Goal: Register for event/course

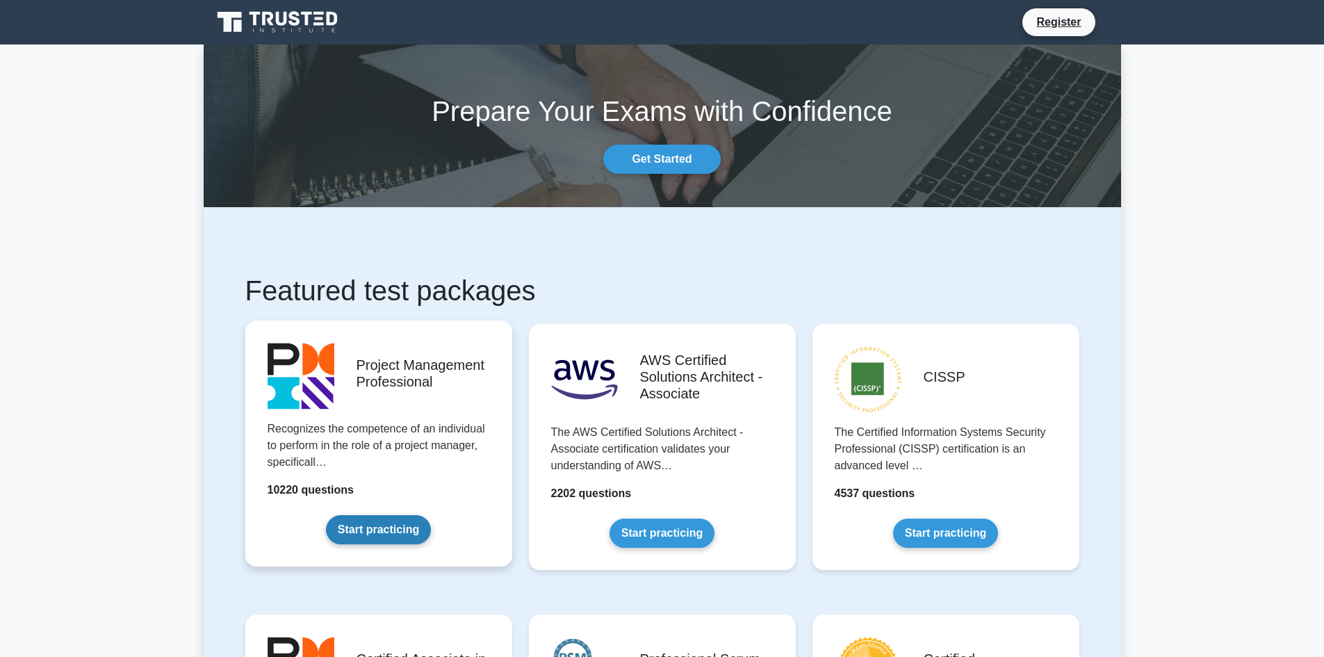
click at [399, 515] on link "Start practicing" at bounding box center [378, 529] width 105 height 29
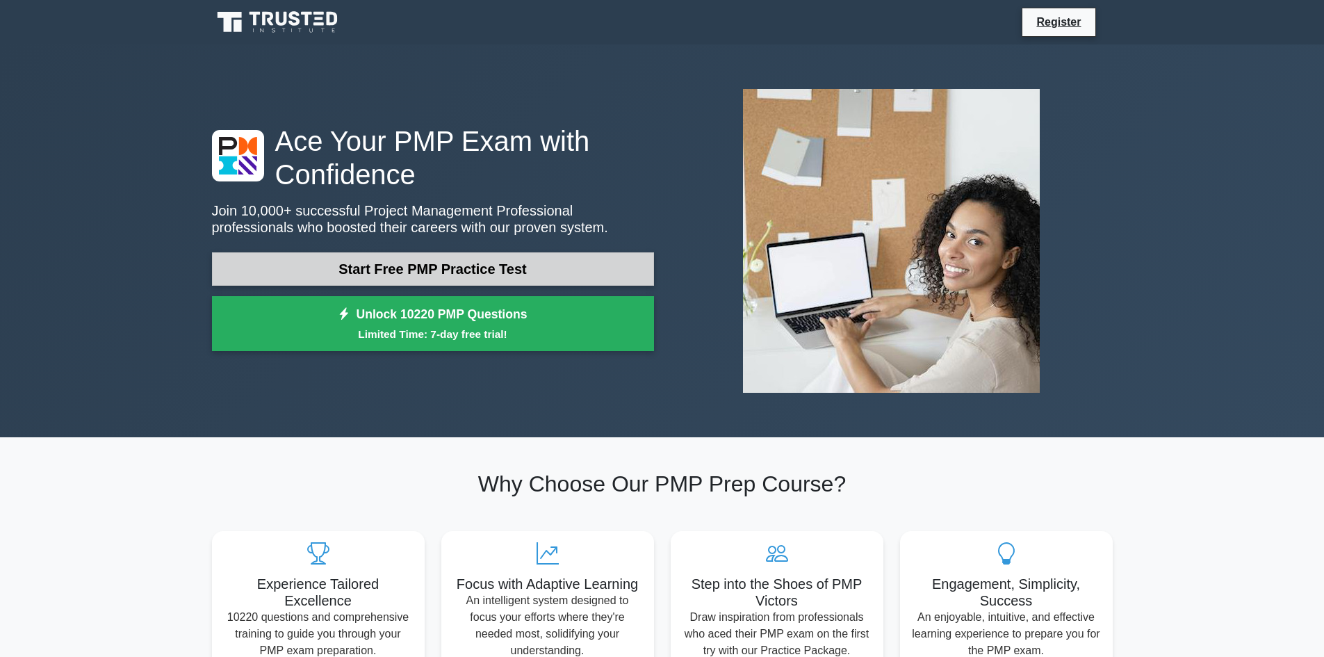
click at [410, 279] on link "Start Free PMP Practice Test" at bounding box center [433, 268] width 442 height 33
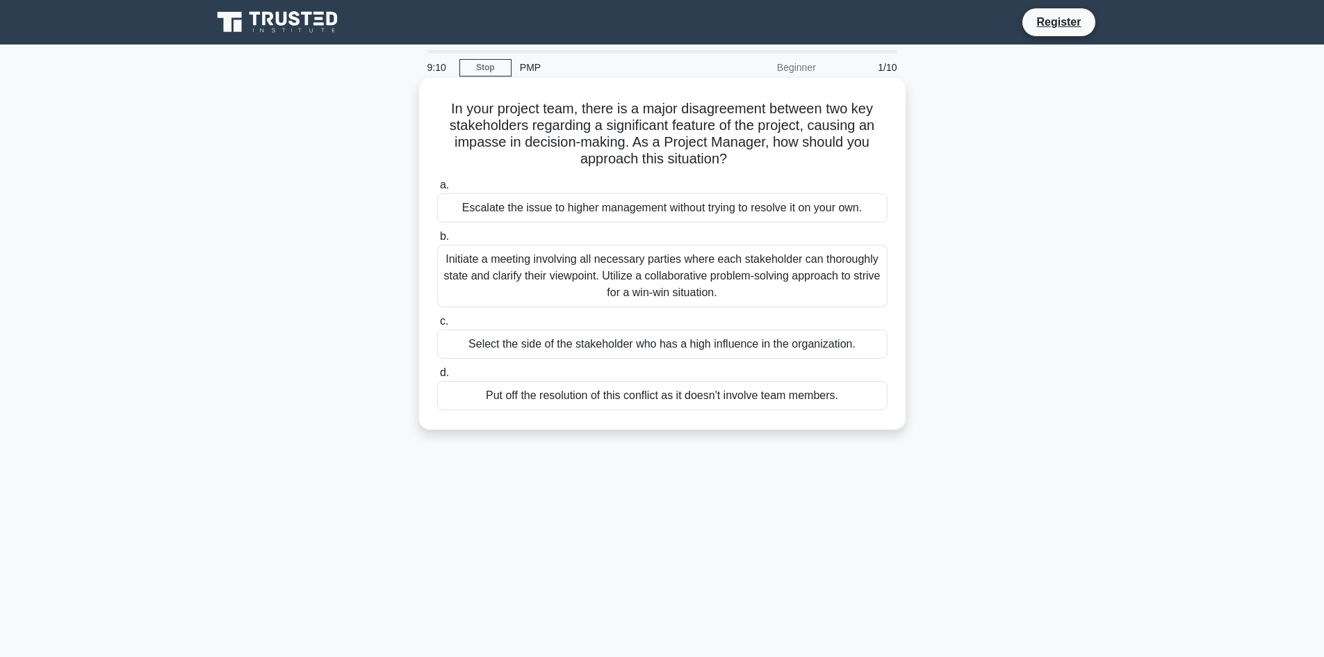
click at [526, 261] on div "Initiate a meeting involving all necessary parties where each stakeholder can t…" at bounding box center [662, 276] width 450 height 63
click at [437, 241] on input "b. Initiate a meeting involving all necessary parties where each stakeholder ca…" at bounding box center [437, 236] width 0 height 9
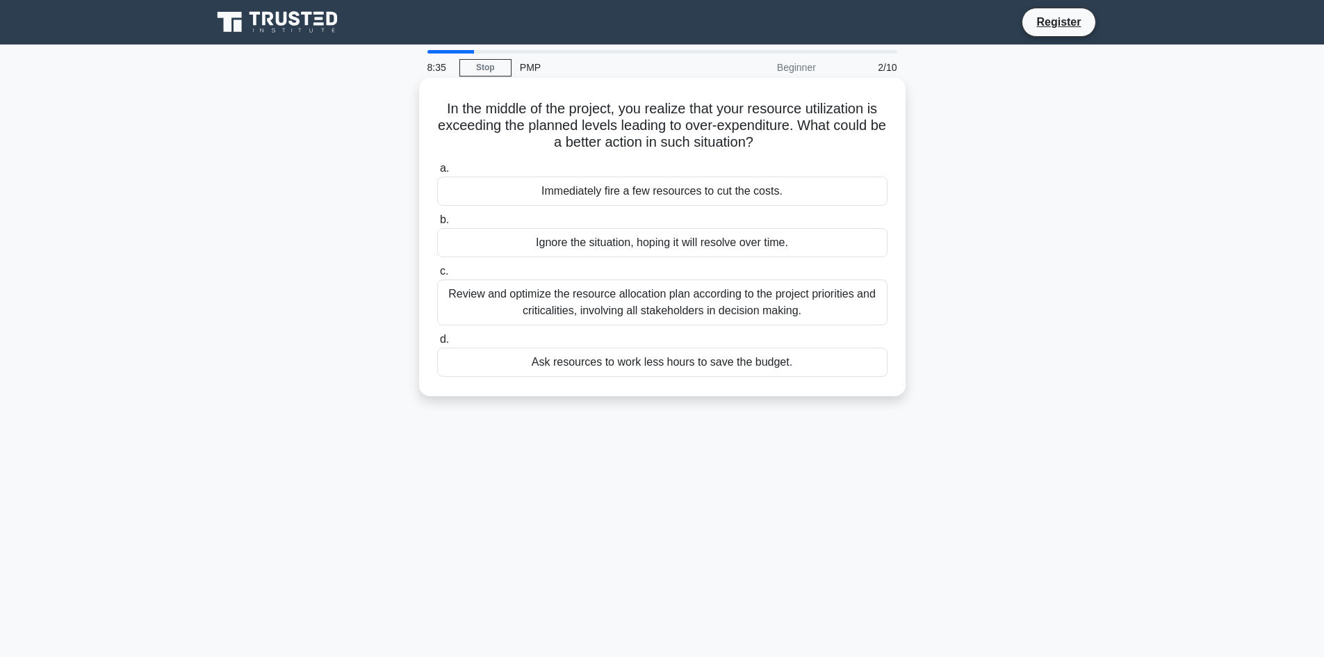
click at [715, 307] on div "Review and optimize the resource allocation plan according to the project prior…" at bounding box center [662, 302] width 450 height 46
click at [437, 276] on input "c. Review and optimize the resource allocation plan according to the project pr…" at bounding box center [437, 271] width 0 height 9
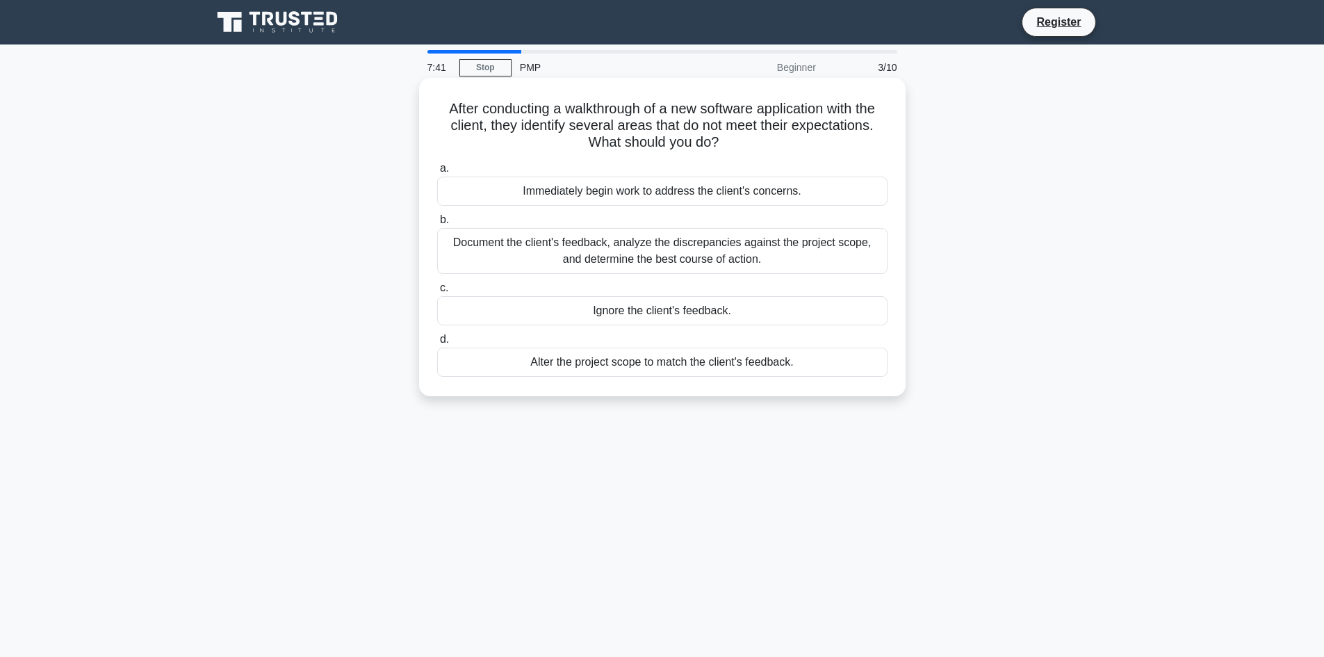
click at [613, 253] on div "Document the client's feedback, analyze the discrepancies against the project s…" at bounding box center [662, 251] width 450 height 46
click at [437, 225] on input "b. Document the client's feedback, analyze the discrepancies against the projec…" at bounding box center [437, 220] width 0 height 9
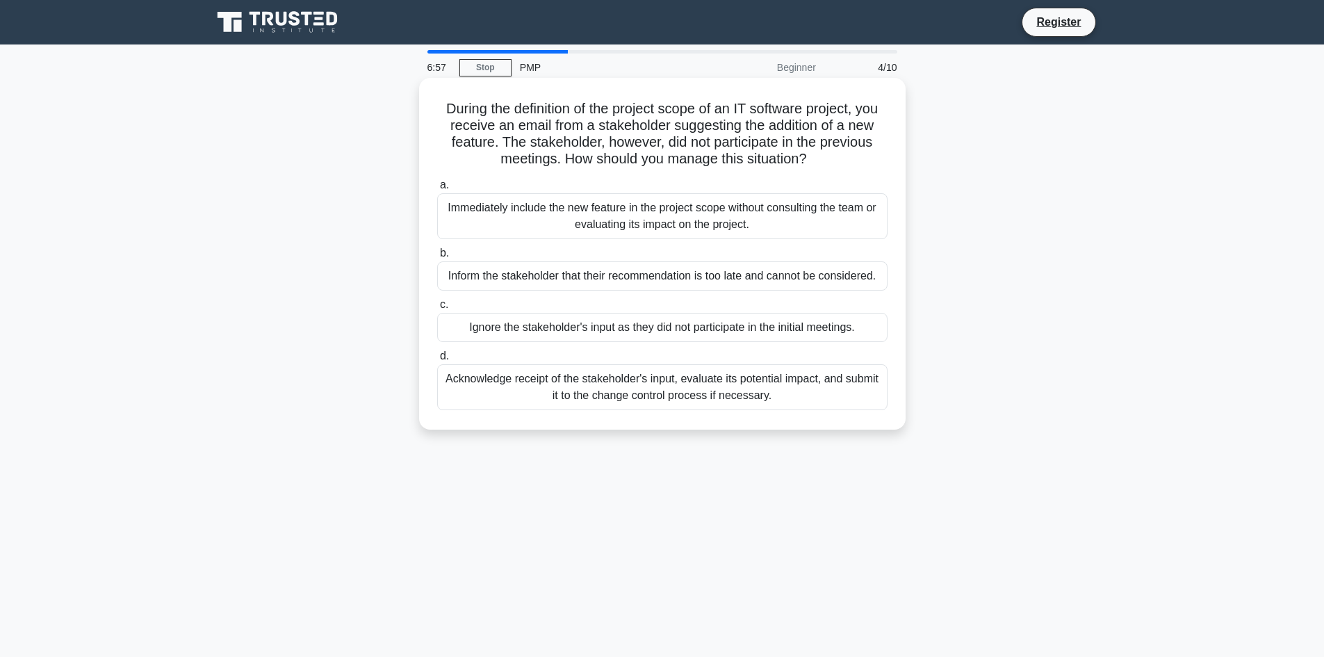
click at [635, 380] on div "Acknowledge receipt of the stakeholder's input, evaluate its potential impact, …" at bounding box center [662, 387] width 450 height 46
click at [437, 361] on input "d. Acknowledge receipt of the stakeholder's input, evaluate its potential impac…" at bounding box center [437, 356] width 0 height 9
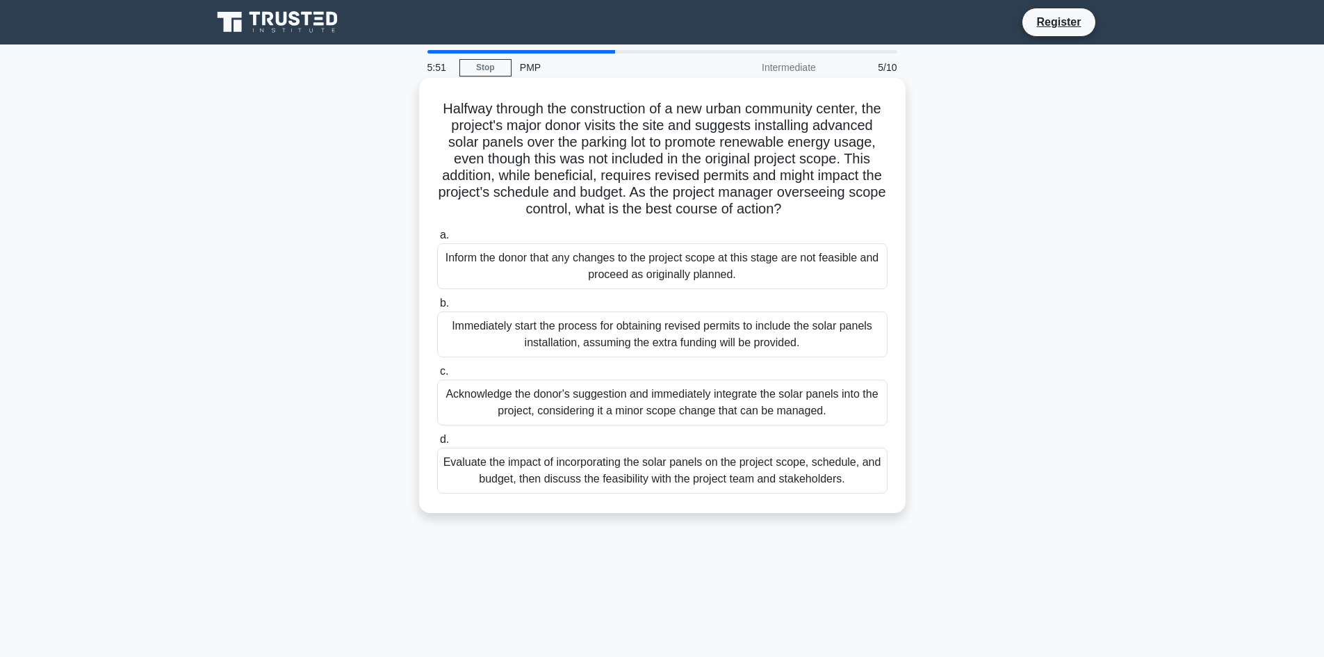
click at [648, 492] on div "Evaluate the impact of incorporating the solar panels on the project scope, sch…" at bounding box center [662, 471] width 450 height 46
click at [437, 444] on input "d. Evaluate the impact of incorporating the solar panels on the project scope, …" at bounding box center [437, 439] width 0 height 9
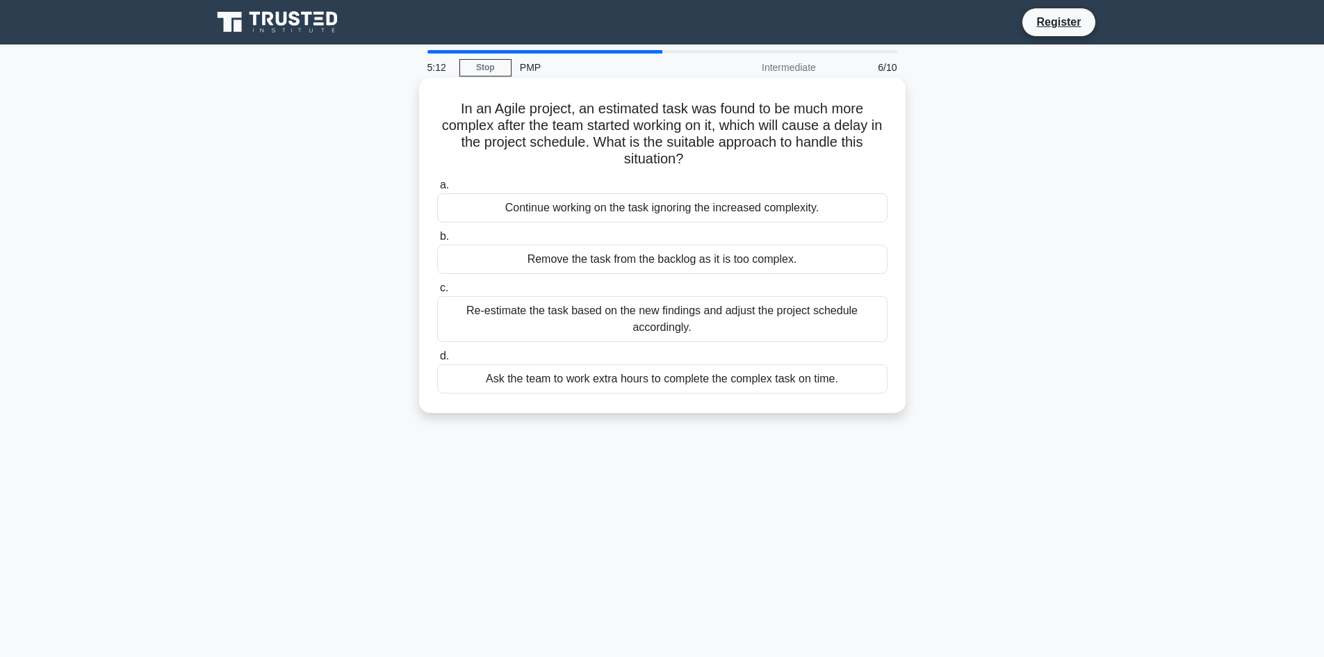
click at [635, 313] on div "Re-estimate the task based on the new findings and adjust the project schedule …" at bounding box center [662, 319] width 450 height 46
click at [437, 293] on input "c. Re-estimate the task based on the new findings and adjust the project schedu…" at bounding box center [437, 288] width 0 height 9
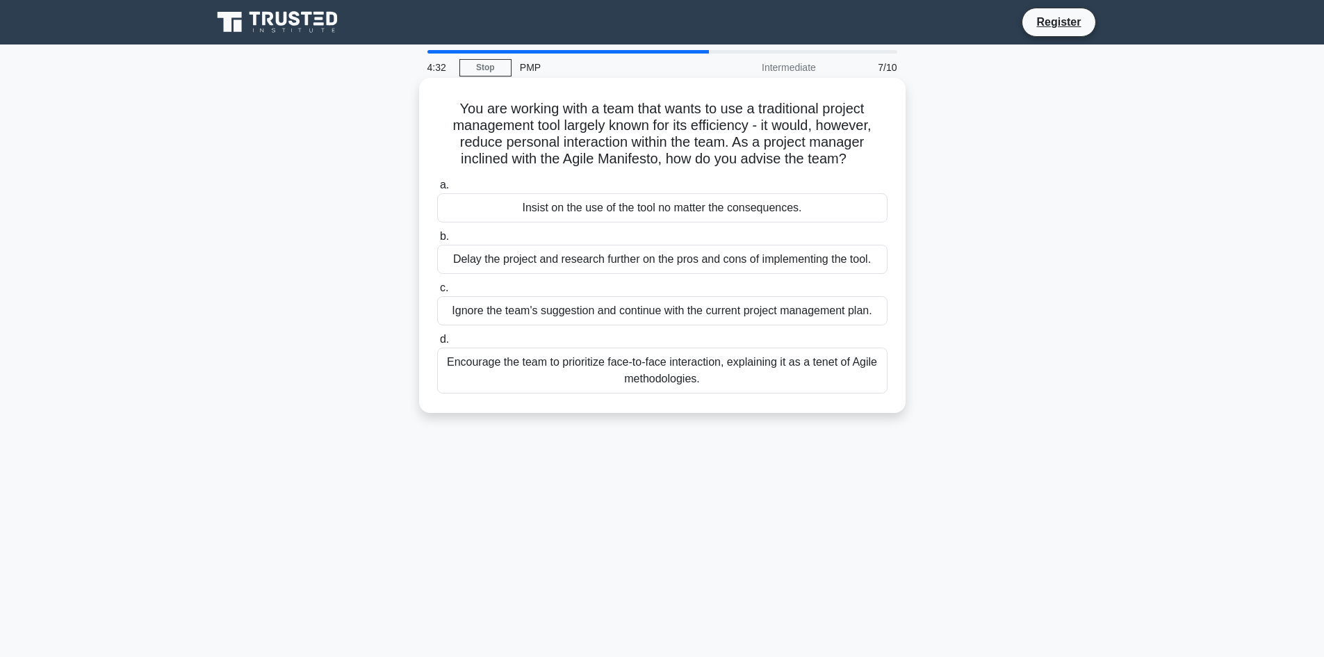
click at [664, 376] on div "Encourage the team to prioritize face-to-face interaction, explaining it as a t…" at bounding box center [662, 371] width 450 height 46
click at [437, 344] on input "d. Encourage the team to prioritize face-to-face interaction, explaining it as …" at bounding box center [437, 339] width 0 height 9
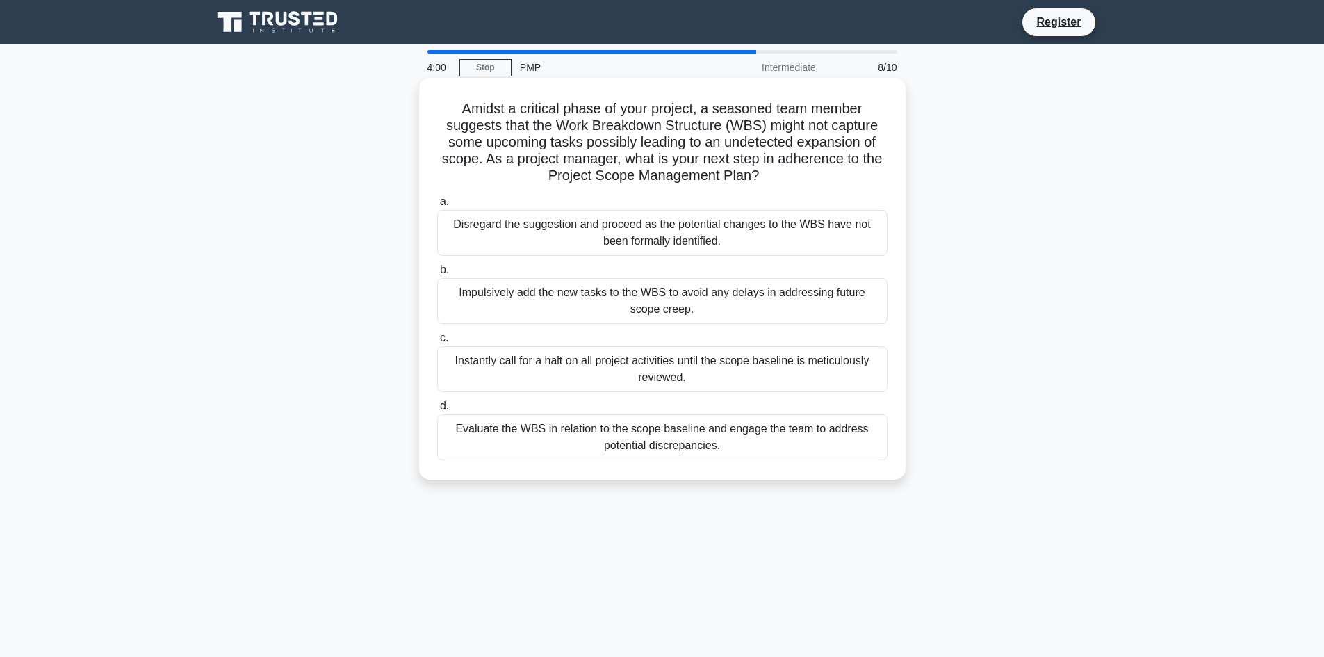
click at [619, 442] on div "Evaluate the WBS in relation to the scope baseline and engage the team to addre…" at bounding box center [662, 437] width 450 height 46
click at [437, 411] on input "d. Evaluate the WBS in relation to the scope baseline and engage the team to ad…" at bounding box center [437, 406] width 0 height 9
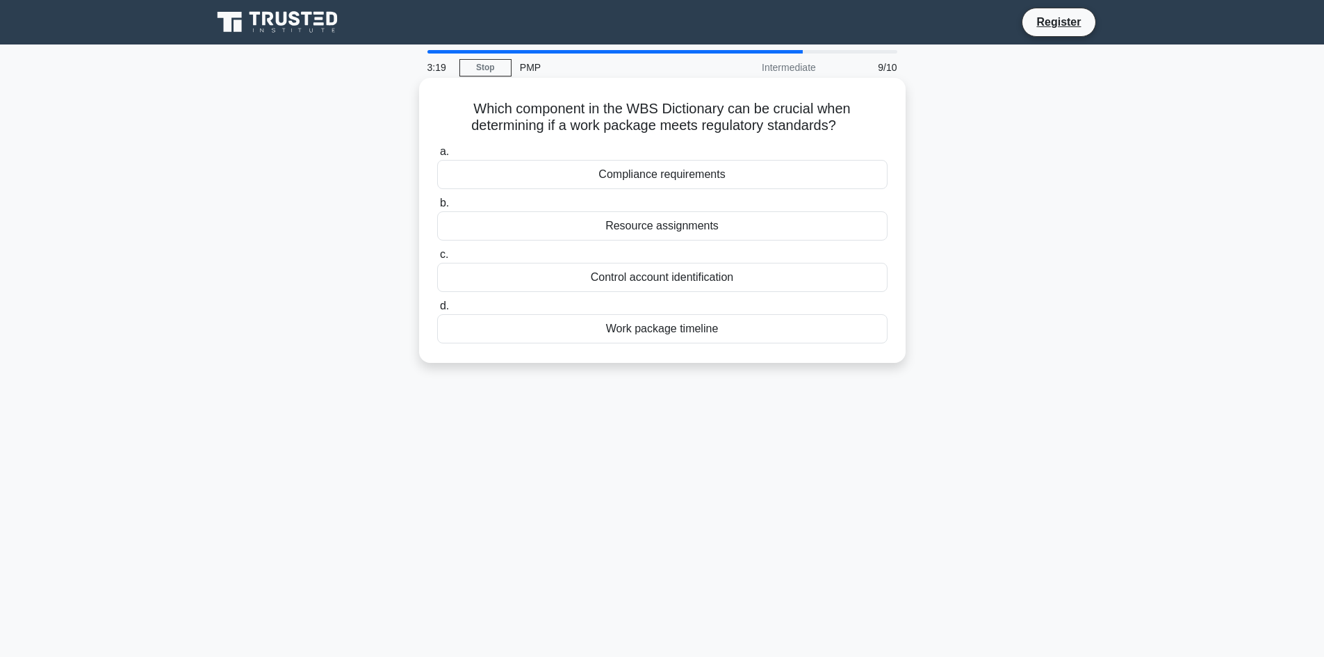
click at [667, 234] on div "Resource assignments" at bounding box center [662, 225] width 450 height 29
click at [437, 208] on input "b. Resource assignments" at bounding box center [437, 203] width 0 height 9
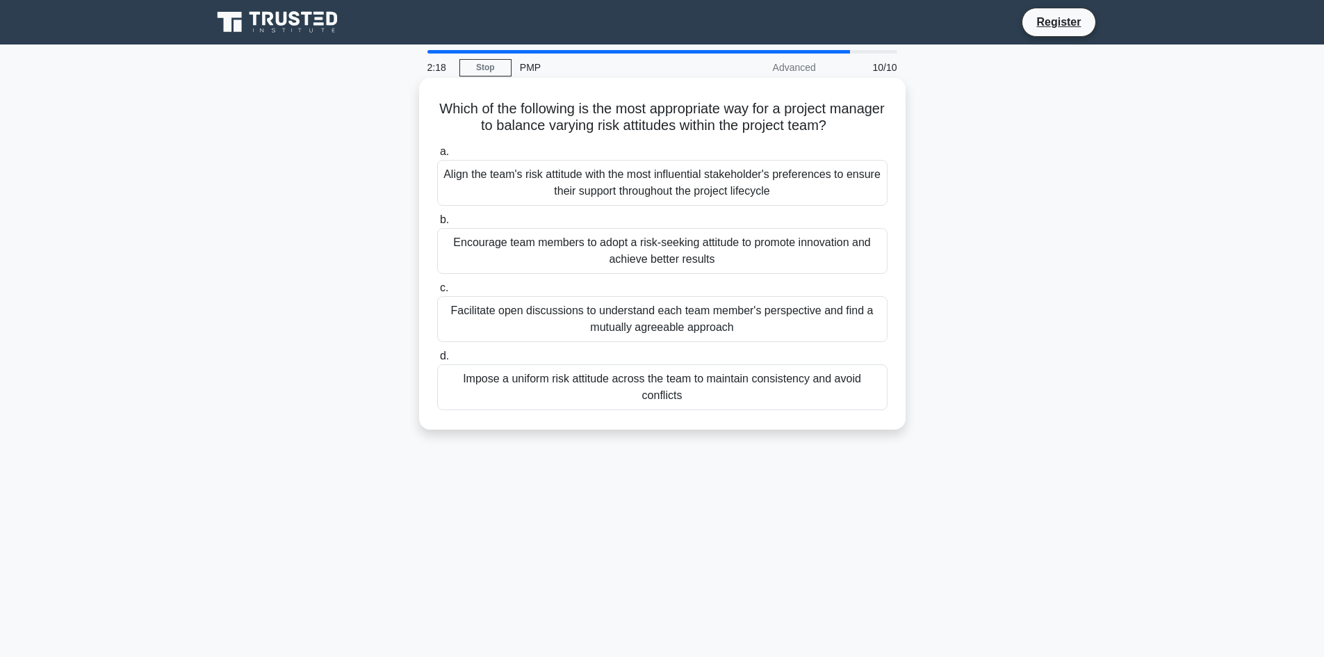
click at [680, 195] on div "Align the team's risk attitude with the most influential stakeholder's preferen…" at bounding box center [662, 183] width 450 height 46
click at [437, 156] on input "a. Align the team's risk attitude with the most influential stakeholder's prefe…" at bounding box center [437, 151] width 0 height 9
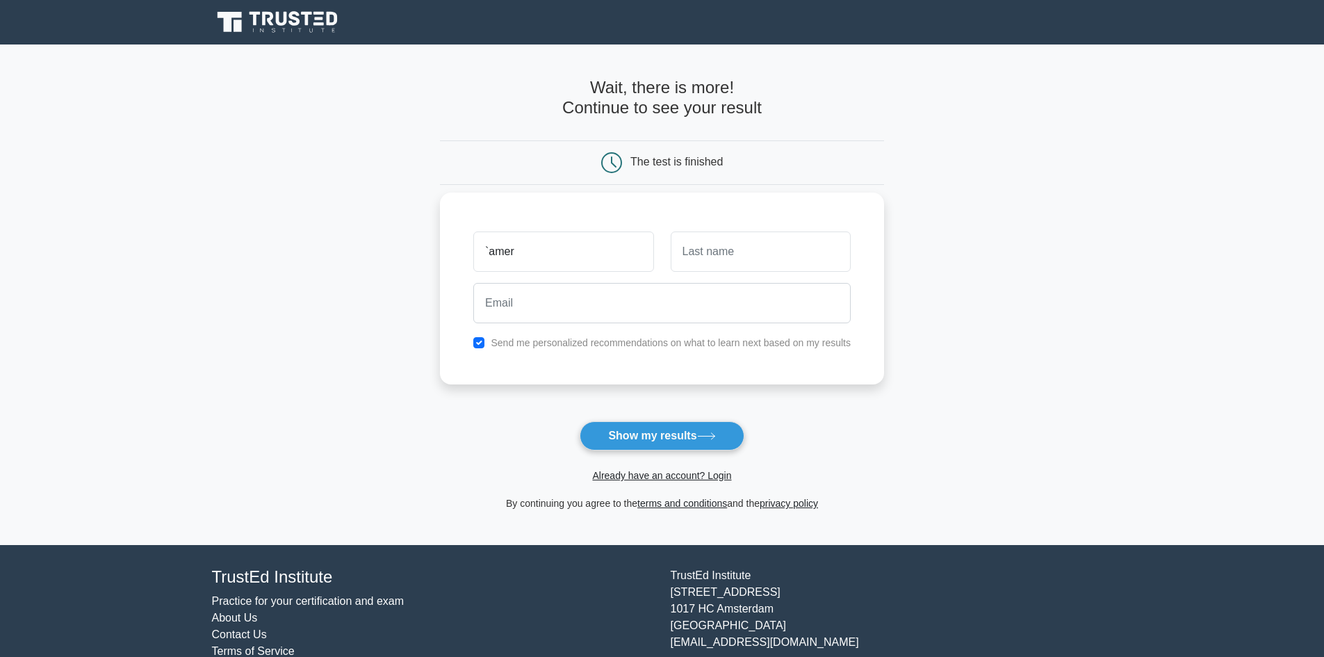
type input "`amer"
click at [738, 261] on input "text" at bounding box center [761, 252] width 180 height 40
type input "bani salameh"
click at [617, 311] on input "email" at bounding box center [662, 303] width 378 height 40
type input "amerbs1@yahoo.com.jo"
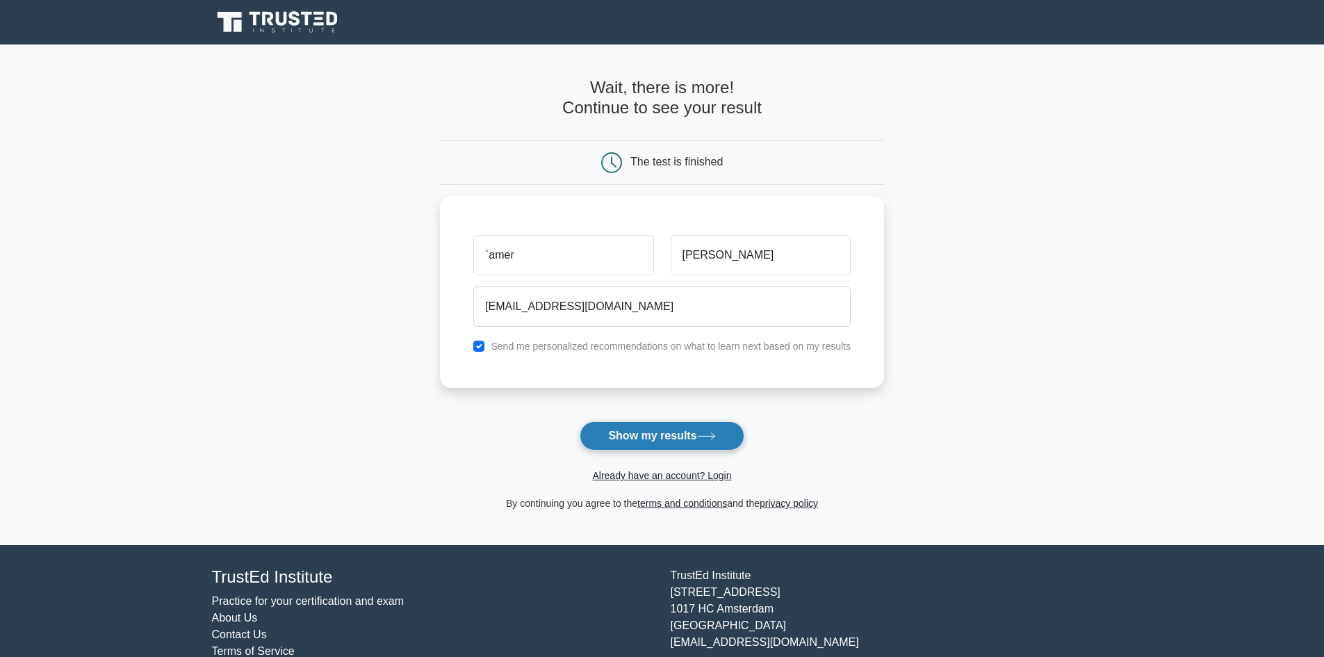
click at [699, 439] on button "Show my results" at bounding box center [662, 435] width 164 height 29
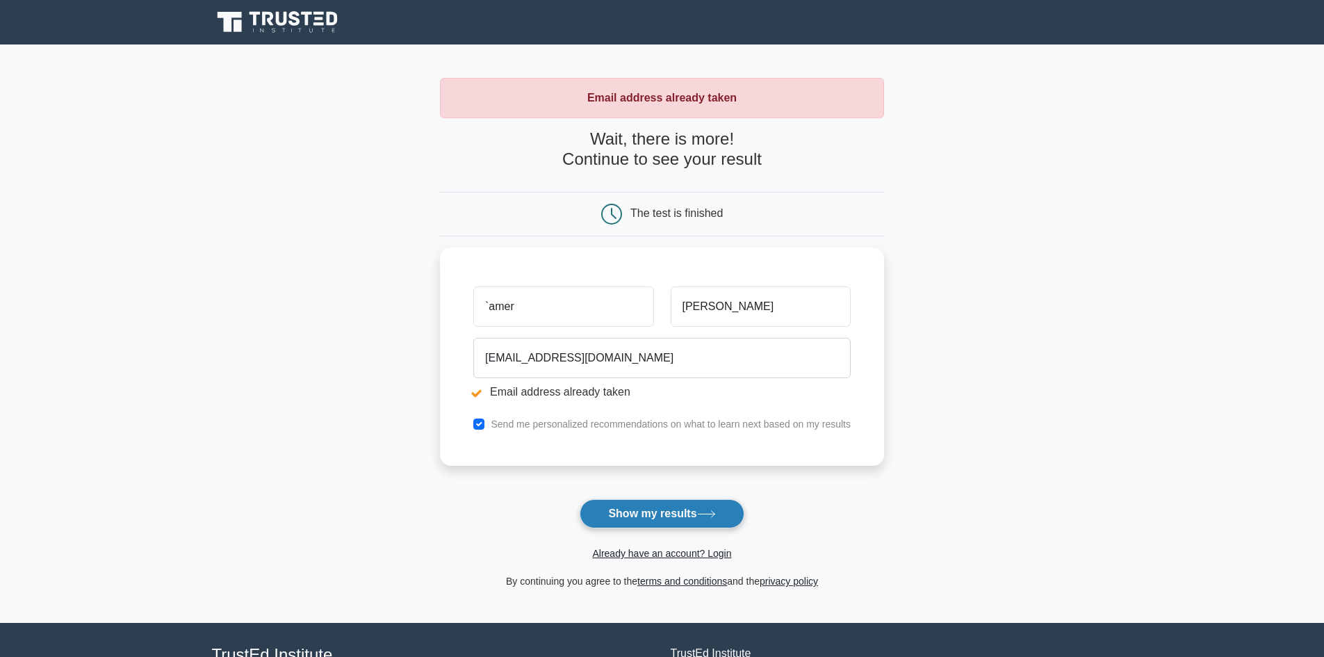
click at [682, 521] on button "Show my results" at bounding box center [662, 513] width 164 height 29
drag, startPoint x: 519, startPoint y: 306, endPoint x: 480, endPoint y: 308, distance: 38.3
click at [480, 308] on input "`amer" at bounding box center [563, 303] width 180 height 40
type input "amer"
click at [640, 513] on button "Show my results" at bounding box center [662, 513] width 164 height 29
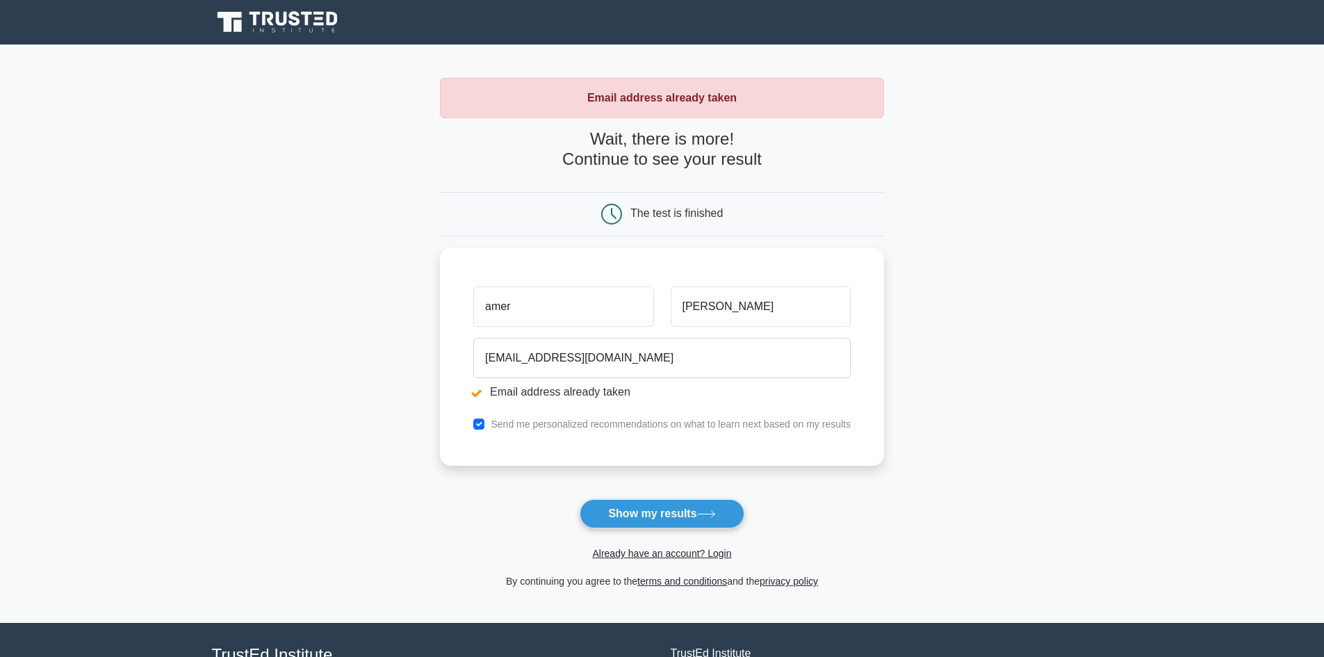
click at [640, 513] on button "Show my results" at bounding box center [662, 513] width 164 height 29
click at [478, 419] on input "checkbox" at bounding box center [478, 420] width 11 height 11
checkbox input "false"
click at [682, 514] on button "Show my results" at bounding box center [662, 513] width 164 height 29
click at [660, 551] on link "Already have an account? Login" at bounding box center [661, 553] width 139 height 11
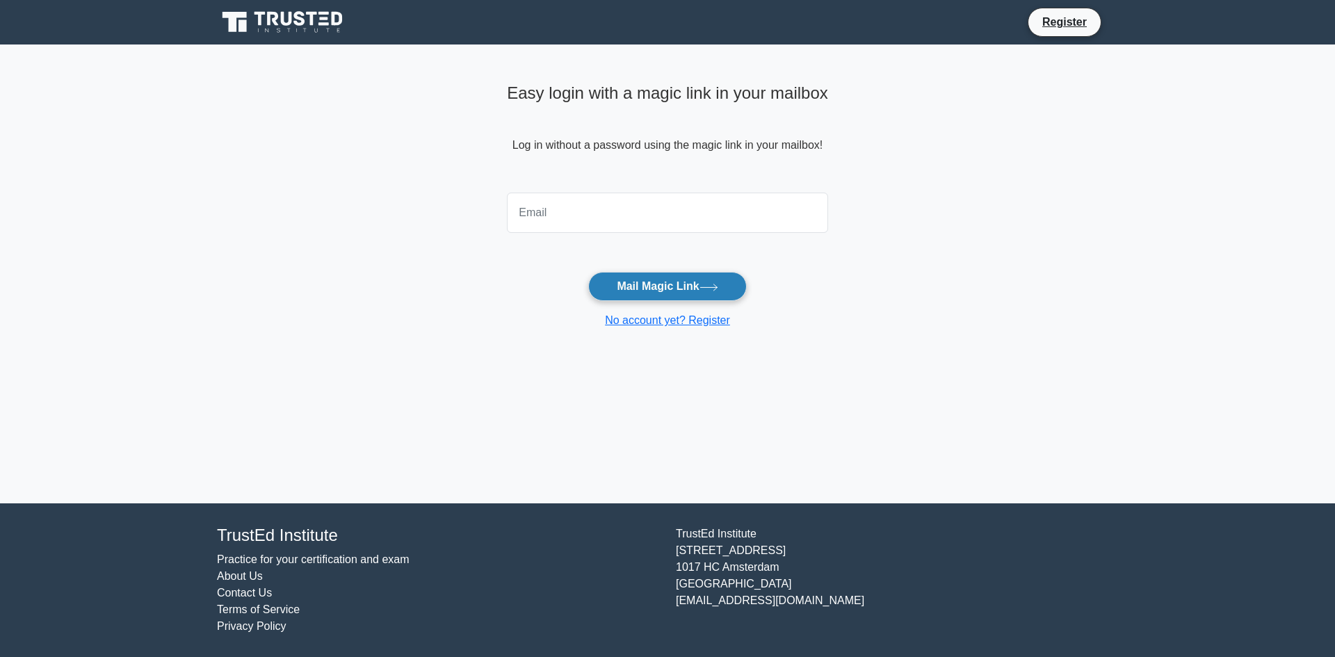
click at [672, 290] on button "Mail Magic Link" at bounding box center [667, 286] width 158 height 29
click at [679, 325] on link "No account yet? Register" at bounding box center [667, 320] width 125 height 12
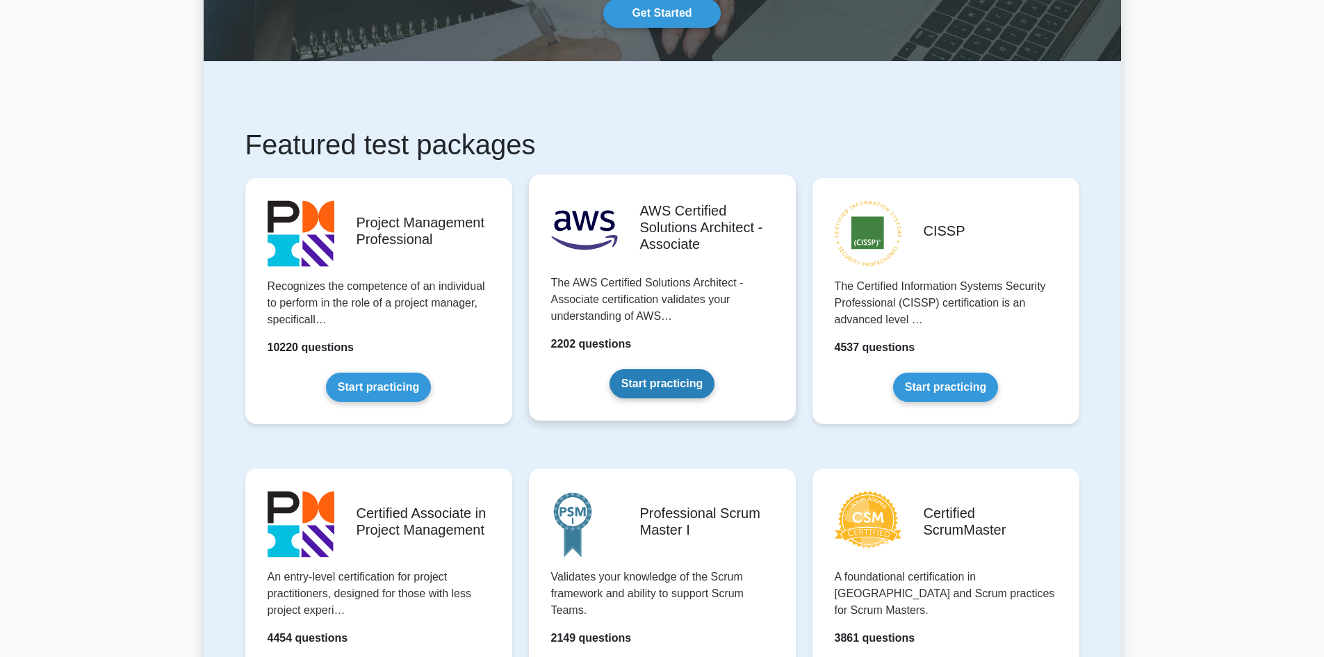
scroll to position [139, 0]
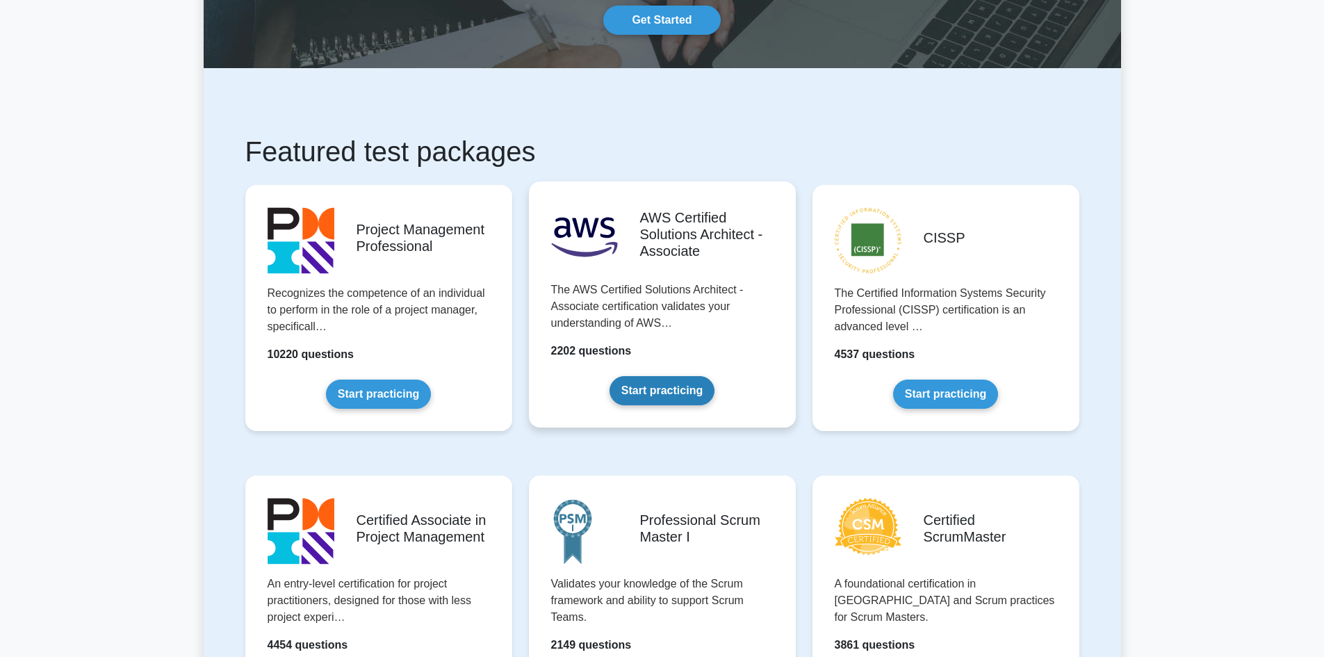
click at [617, 376] on link "Start practicing" at bounding box center [662, 390] width 105 height 29
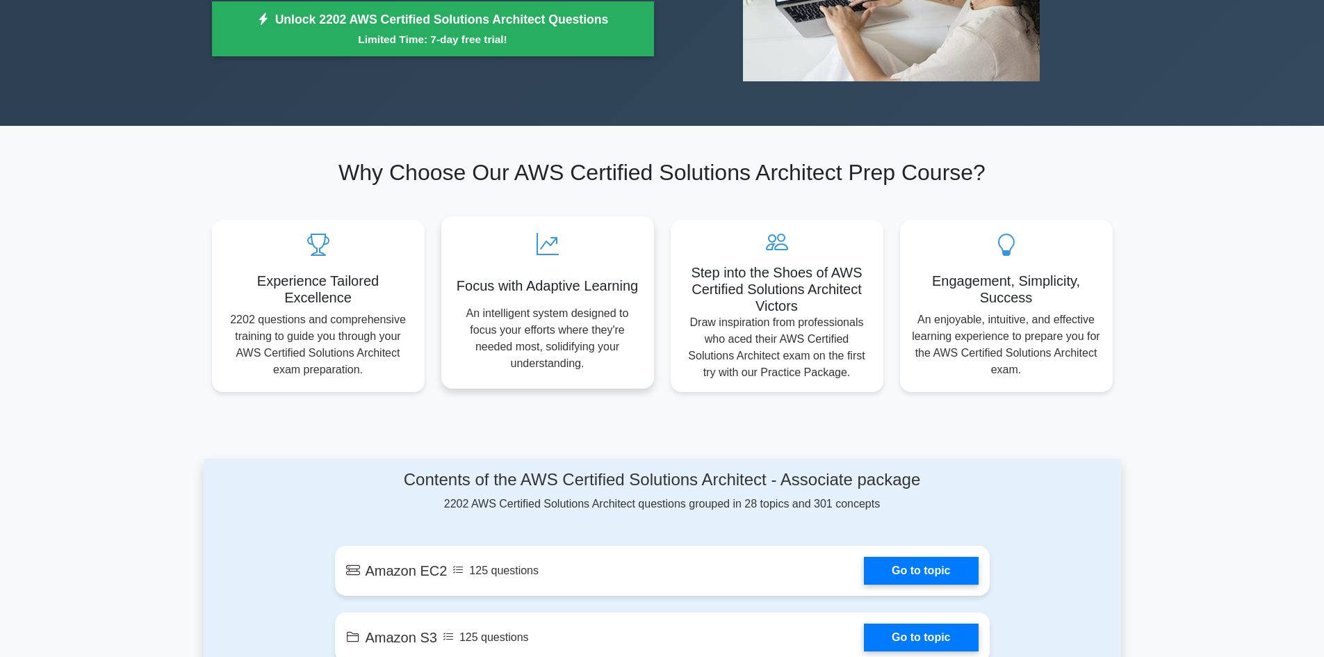
scroll to position [348, 0]
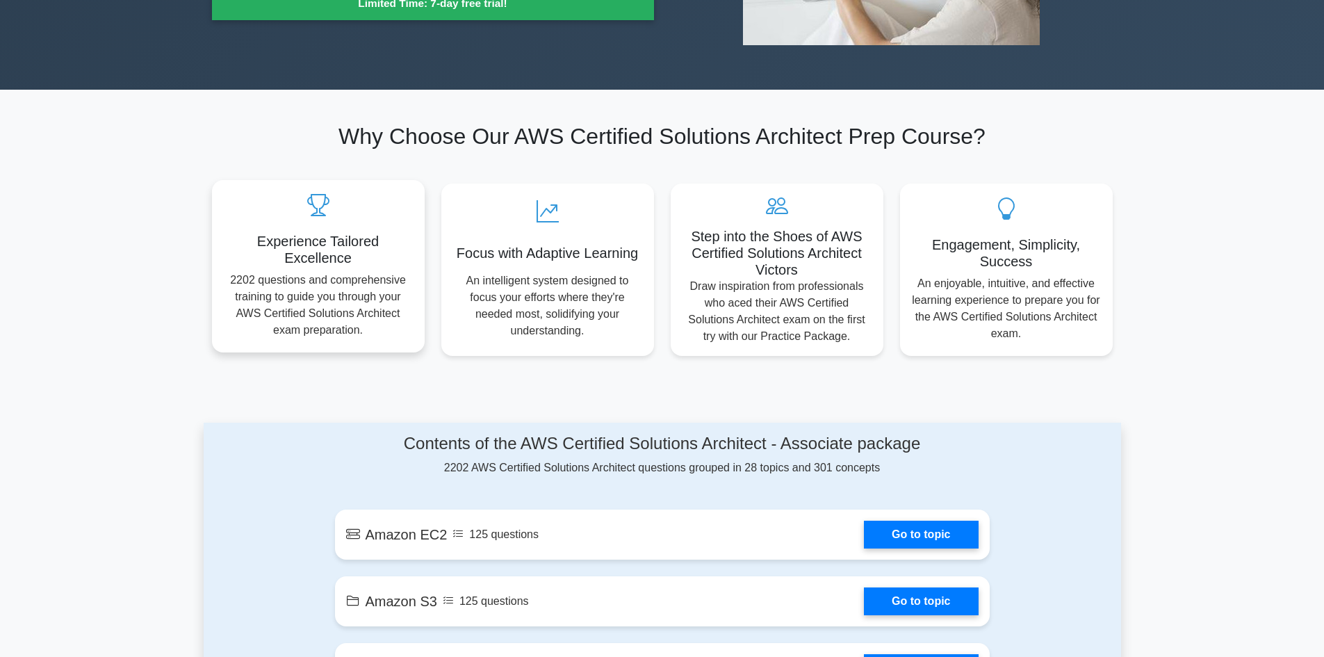
click at [311, 208] on icon at bounding box center [318, 205] width 190 height 22
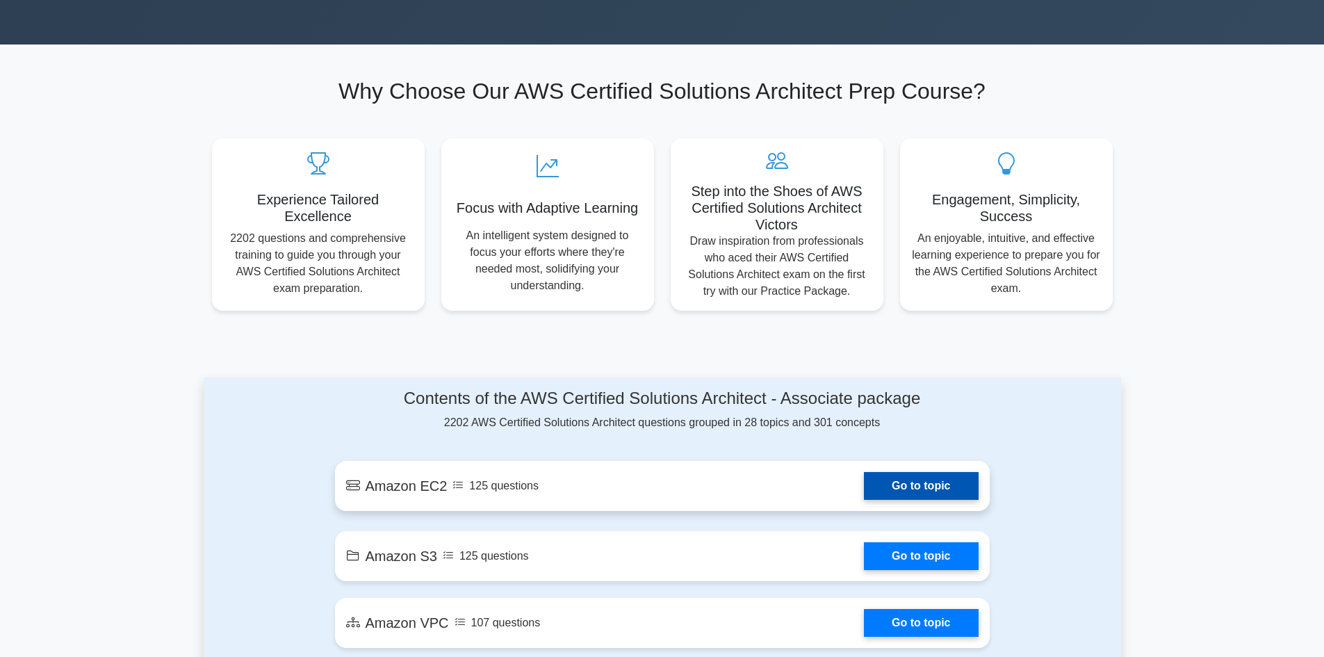
scroll to position [417, 0]
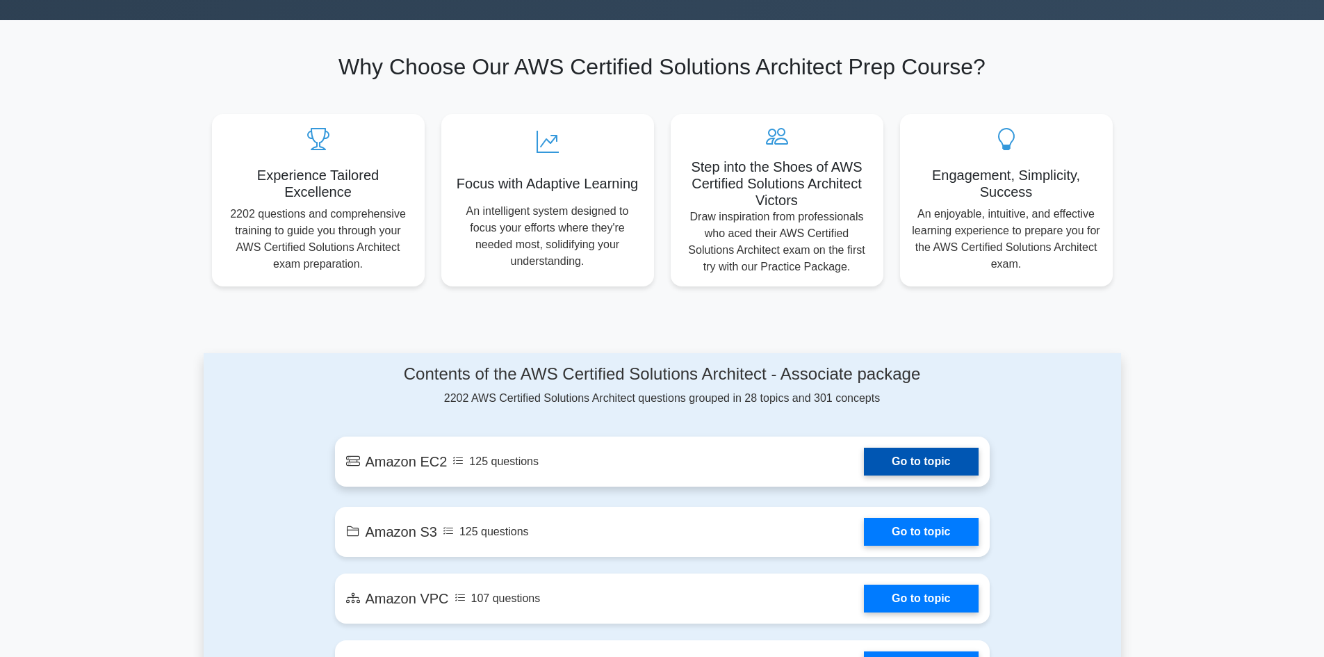
click at [915, 462] on link "Go to topic" at bounding box center [921, 462] width 114 height 28
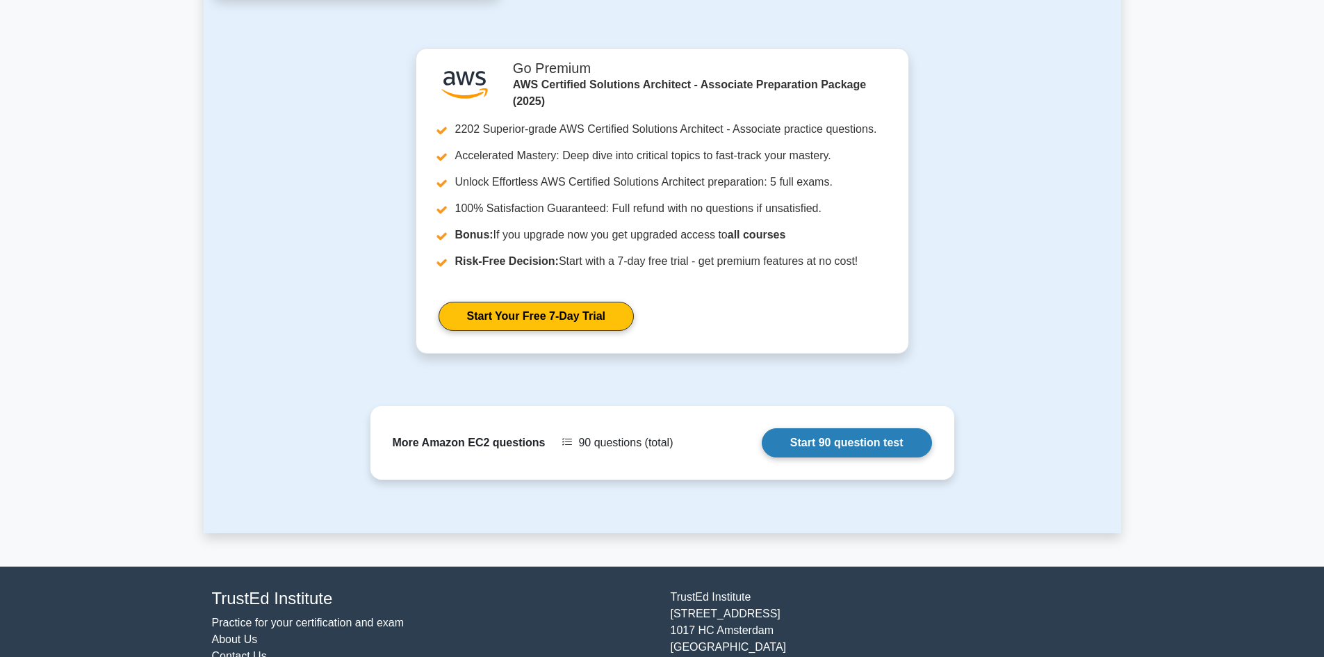
scroll to position [1251, 0]
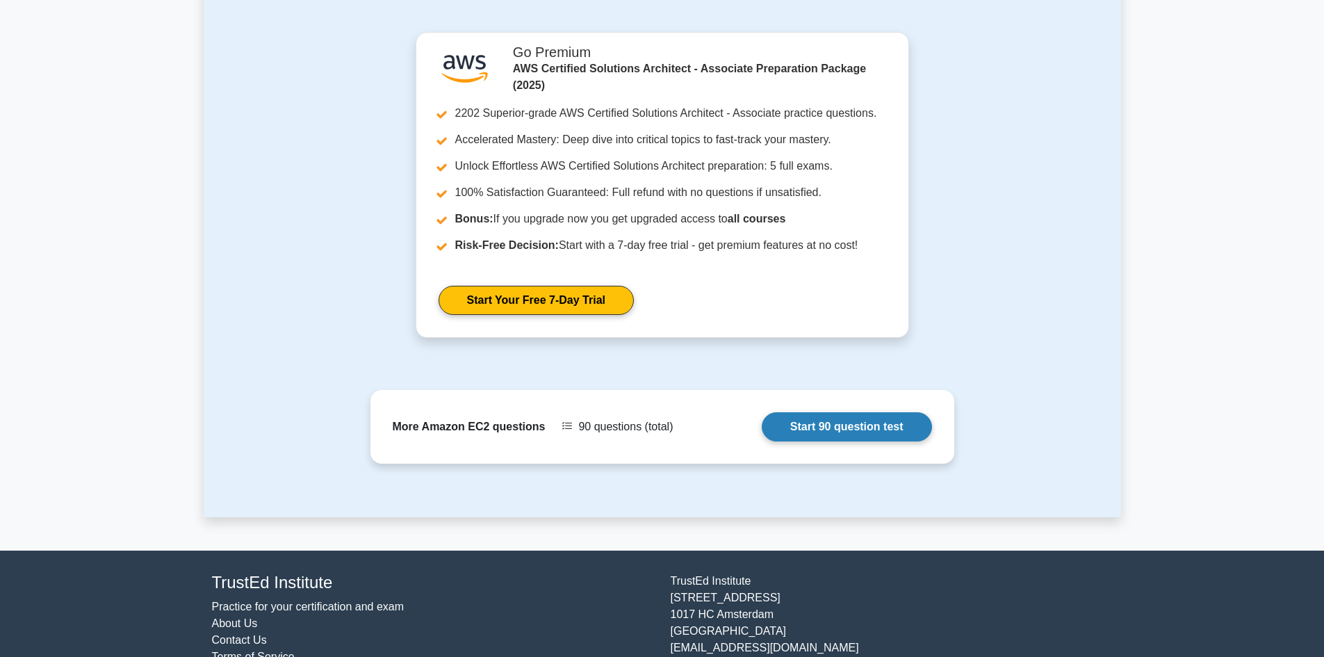
click at [875, 424] on link "Start 90 question test" at bounding box center [847, 426] width 170 height 29
